Goal: Information Seeking & Learning: Find specific fact

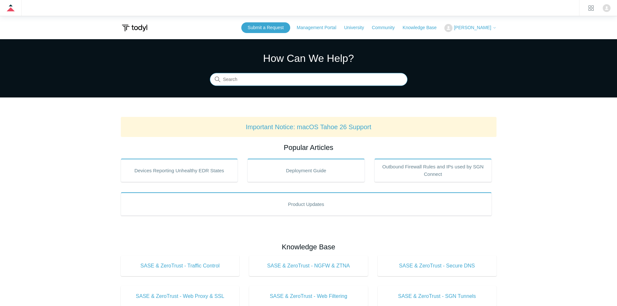
click at [275, 80] on input "Search" at bounding box center [309, 79] width 198 height 13
type input "minimum"
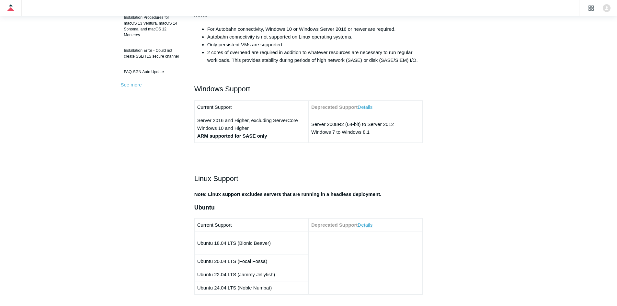
scroll to position [259, 0]
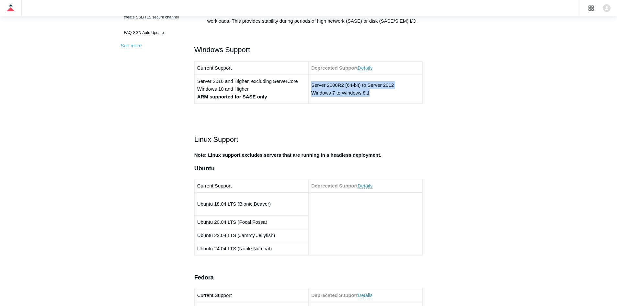
drag, startPoint x: 384, startPoint y: 98, endPoint x: 312, endPoint y: 86, distance: 73.5
click at [312, 86] on td "Server 2008R2 (64-bit) to Server 2012 Windows 7 to Windows 8.1" at bounding box center [365, 89] width 114 height 29
drag, startPoint x: 320, startPoint y: 86, endPoint x: 399, endPoint y: 86, distance: 79.3
click at [399, 86] on td "Server 2008R2 (64-bit) to Server 2012 Windows 7 to Windows 8.1" at bounding box center [365, 89] width 114 height 29
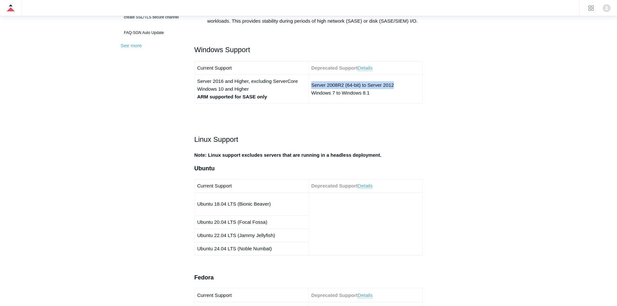
click at [399, 86] on td "Server 2008R2 (64-bit) to Server 2012 Windows 7 to Windows 8.1" at bounding box center [365, 89] width 114 height 29
drag, startPoint x: 370, startPoint y: 96, endPoint x: 364, endPoint y: 85, distance: 12.7
click at [363, 86] on td "Server 2008R2 (64-bit) to Server 2012 Windows 7 to Windows 8.1" at bounding box center [365, 89] width 114 height 29
click at [364, 85] on td "Server 2008R2 (64-bit) to Server 2012 Windows 7 to Windows 8.1" at bounding box center [365, 89] width 114 height 29
drag, startPoint x: 364, startPoint y: 85, endPoint x: 391, endPoint y: 85, distance: 27.2
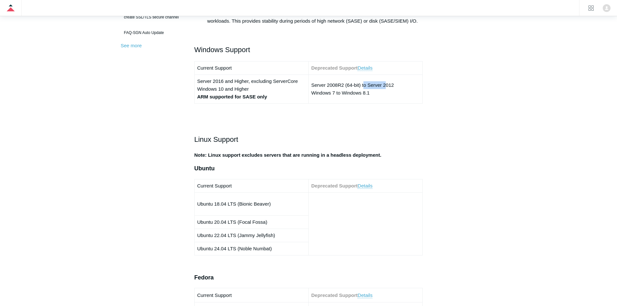
click at [388, 85] on td "Server 2008R2 (64-bit) to Server 2012 Windows 7 to Windows 8.1" at bounding box center [365, 89] width 114 height 29
click at [391, 87] on td "Server 2008R2 (64-bit) to Server 2012 Windows 7 to Windows 8.1" at bounding box center [365, 89] width 114 height 29
drag, startPoint x: 384, startPoint y: 98, endPoint x: 316, endPoint y: 85, distance: 69.1
click at [316, 85] on td "Server 2008R2 (64-bit) to Server 2012 Windows 7 to Windows 8.1" at bounding box center [365, 89] width 114 height 29
drag, startPoint x: 316, startPoint y: 85, endPoint x: 312, endPoint y: 85, distance: 4.3
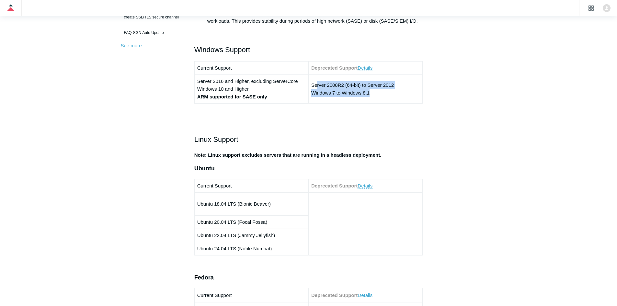
click at [316, 85] on td "Server 2008R2 (64-bit) to Server 2012 Windows 7 to Windows 8.1" at bounding box center [365, 89] width 114 height 29
drag, startPoint x: 311, startPoint y: 85, endPoint x: 315, endPoint y: 85, distance: 4.6
click at [315, 85] on td "Server 2008R2 (64-bit) to Server 2012 Windows 7 to Windows 8.1" at bounding box center [365, 89] width 114 height 29
click at [317, 85] on td "Server 2008R2 (64-bit) to Server 2012 Windows 7 to Windows 8.1" at bounding box center [365, 89] width 114 height 29
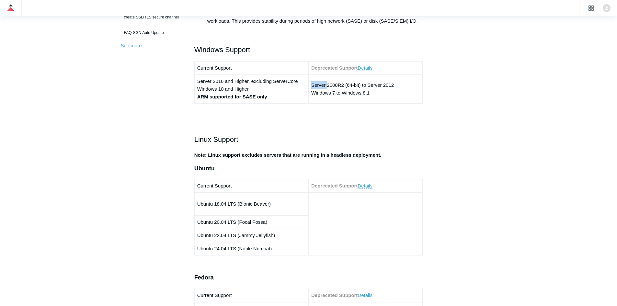
click at [317, 85] on td "Server 2008R2 (64-bit) to Server 2012 Windows 7 to Windows 8.1" at bounding box center [365, 89] width 114 height 29
click at [347, 90] on td "Server 2008R2 (64-bit) to Server 2012 Windows 7 to Windows 8.1" at bounding box center [365, 89] width 114 height 29
drag, startPoint x: 374, startPoint y: 98, endPoint x: 316, endPoint y: 80, distance: 61.3
click at [317, 80] on td "Server 2008R2 (64-bit) to Server 2012 Windows 7 to Windows 8.1" at bounding box center [365, 89] width 114 height 29
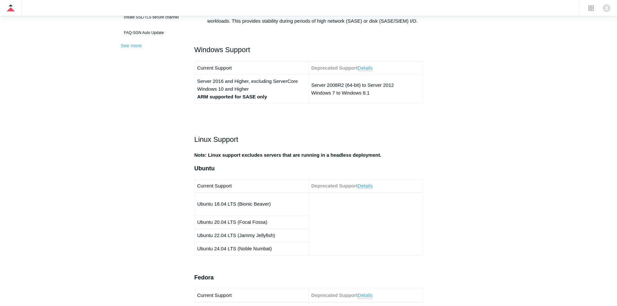
click at [316, 80] on td "Server 2008R2 (64-bit) to Server 2012 Windows 7 to Windows 8.1" at bounding box center [365, 89] width 114 height 29
drag, startPoint x: 373, startPoint y: 91, endPoint x: 309, endPoint y: 81, distance: 64.8
click at [309, 81] on td "Server 2008R2 (64-bit) to Server 2012 Windows 7 to Windows 8.1" at bounding box center [365, 89] width 114 height 29
click at [309, 82] on td "Server 2008R2 (64-bit) to Server 2012 Windows 7 to Windows 8.1" at bounding box center [365, 89] width 114 height 29
click at [368, 91] on td "Server 2008R2 (64-bit) to Server 2012 Windows 7 to Windows 8.1" at bounding box center [365, 89] width 114 height 29
